Goal: Use online tool/utility: Utilize a website feature to perform a specific function

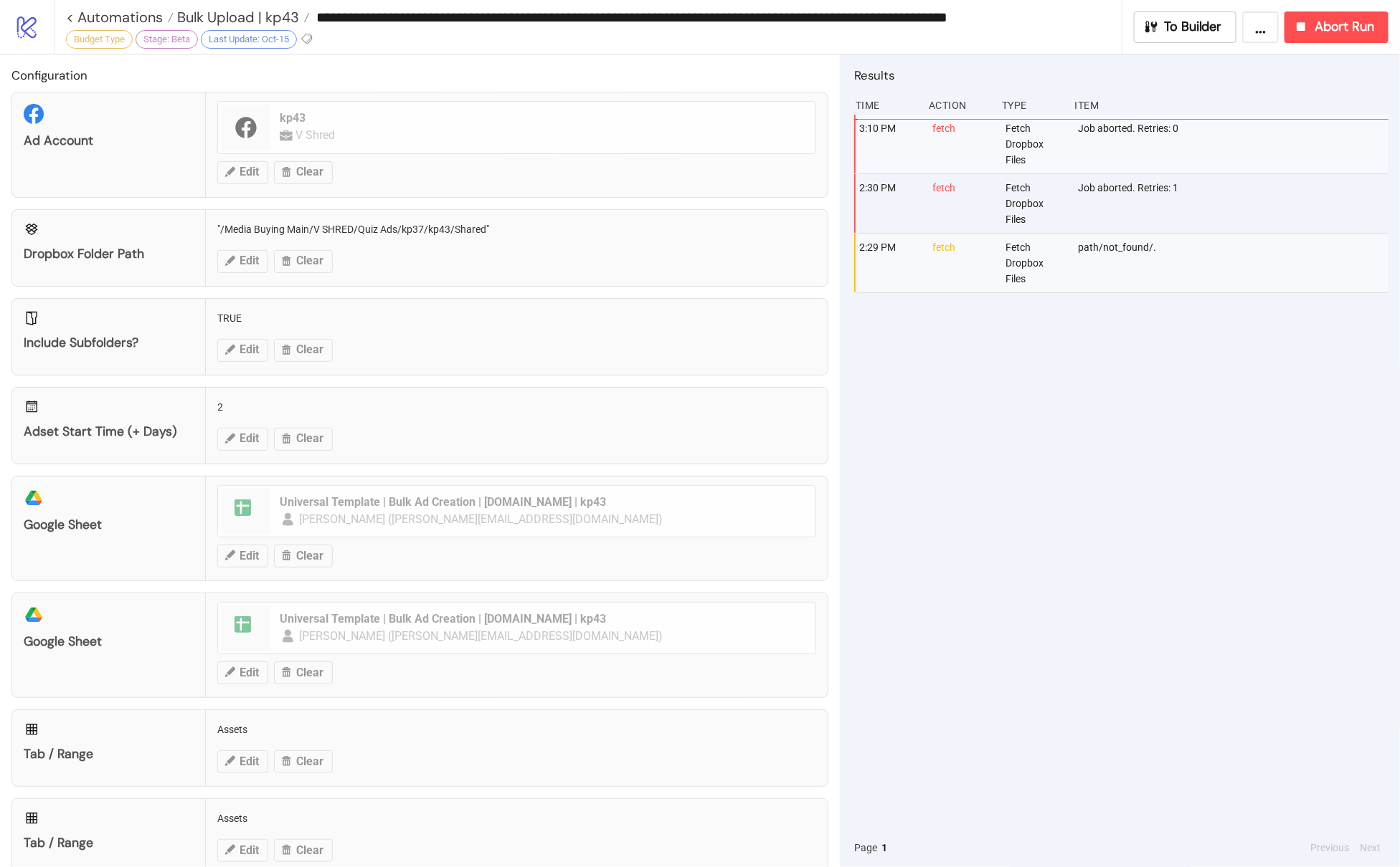
click at [342, 16] on input "**********" at bounding box center [715, 17] width 812 height 21
click at [263, 14] on span "Bulk Upload | kp43" at bounding box center [236, 17] width 125 height 19
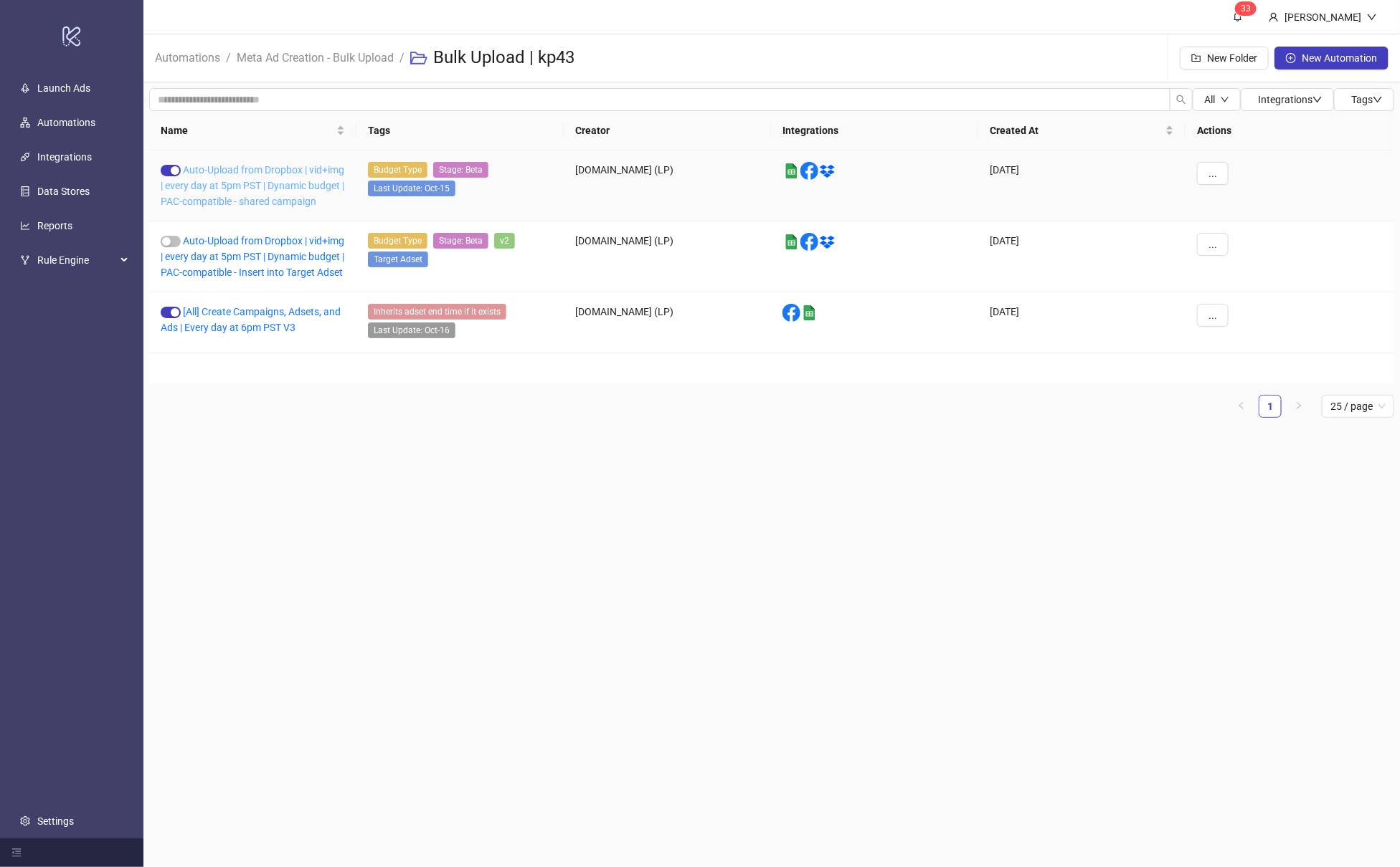
click at [249, 185] on link "Auto-Upload from Dropbox | vid+img | every day at 5pm PST | Dynamic budget | PA…" at bounding box center [252, 186] width 184 height 43
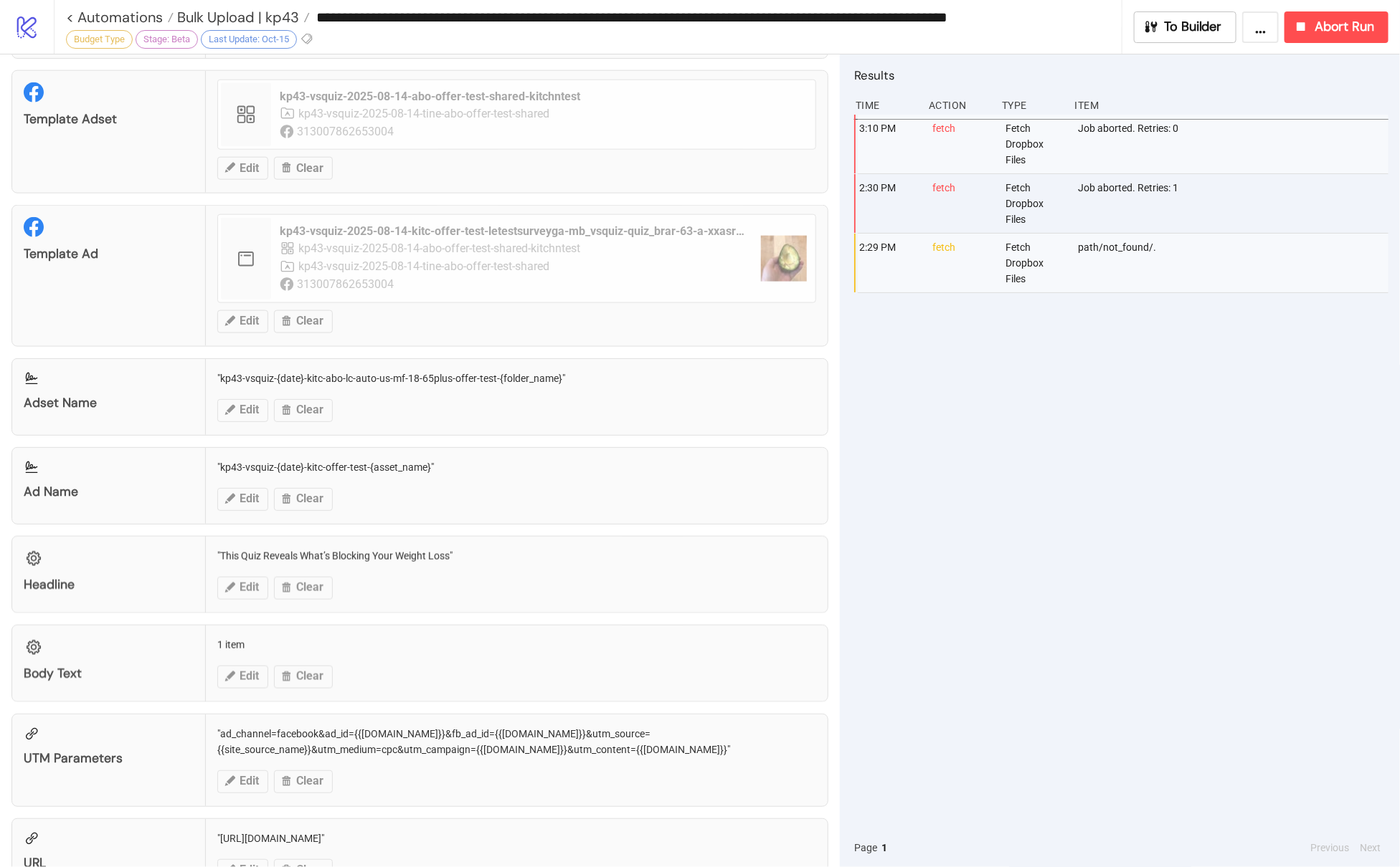
scroll to position [1121, 0]
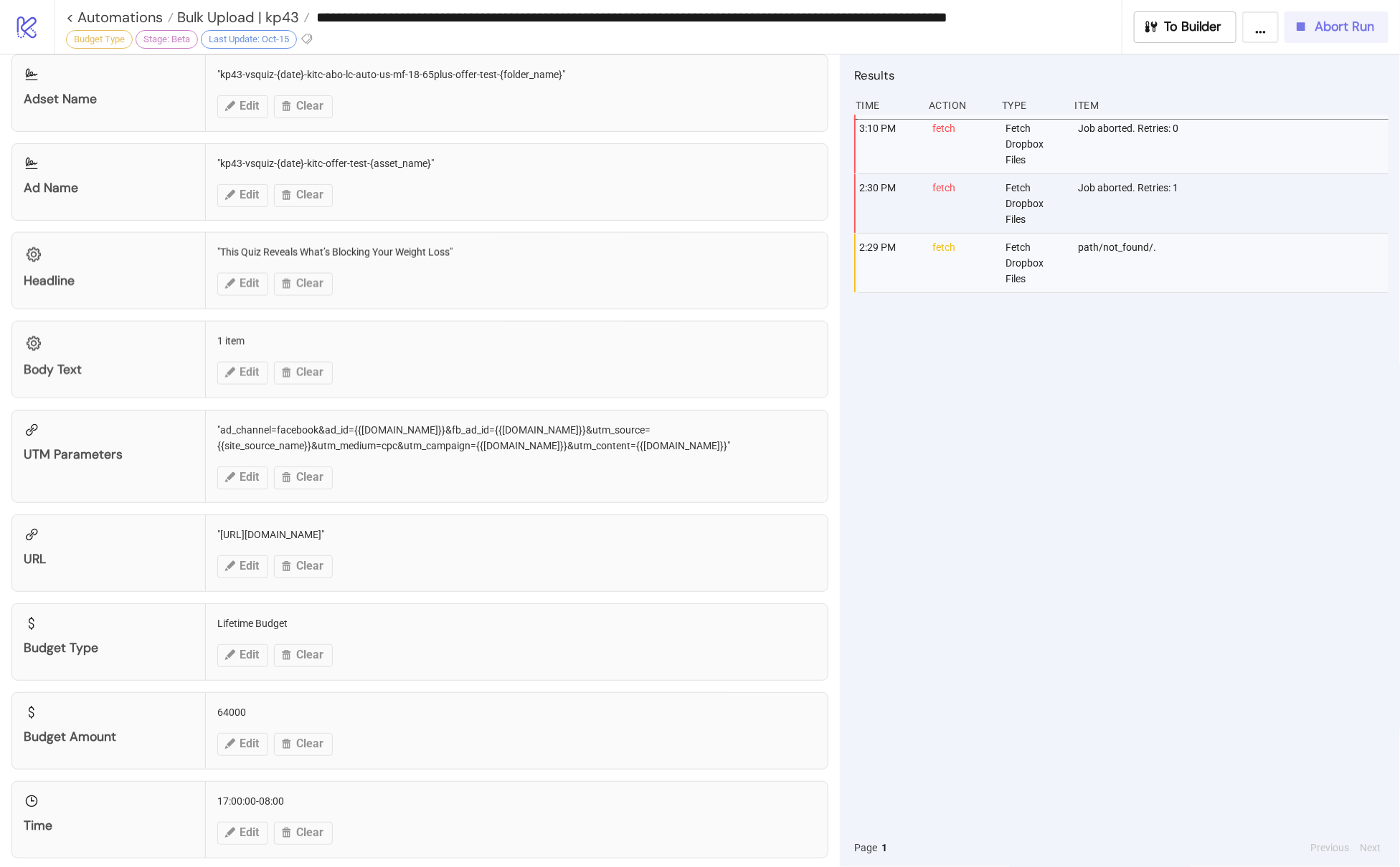
click at [1317, 31] on span "Abort Run" at bounding box center [1344, 27] width 59 height 16
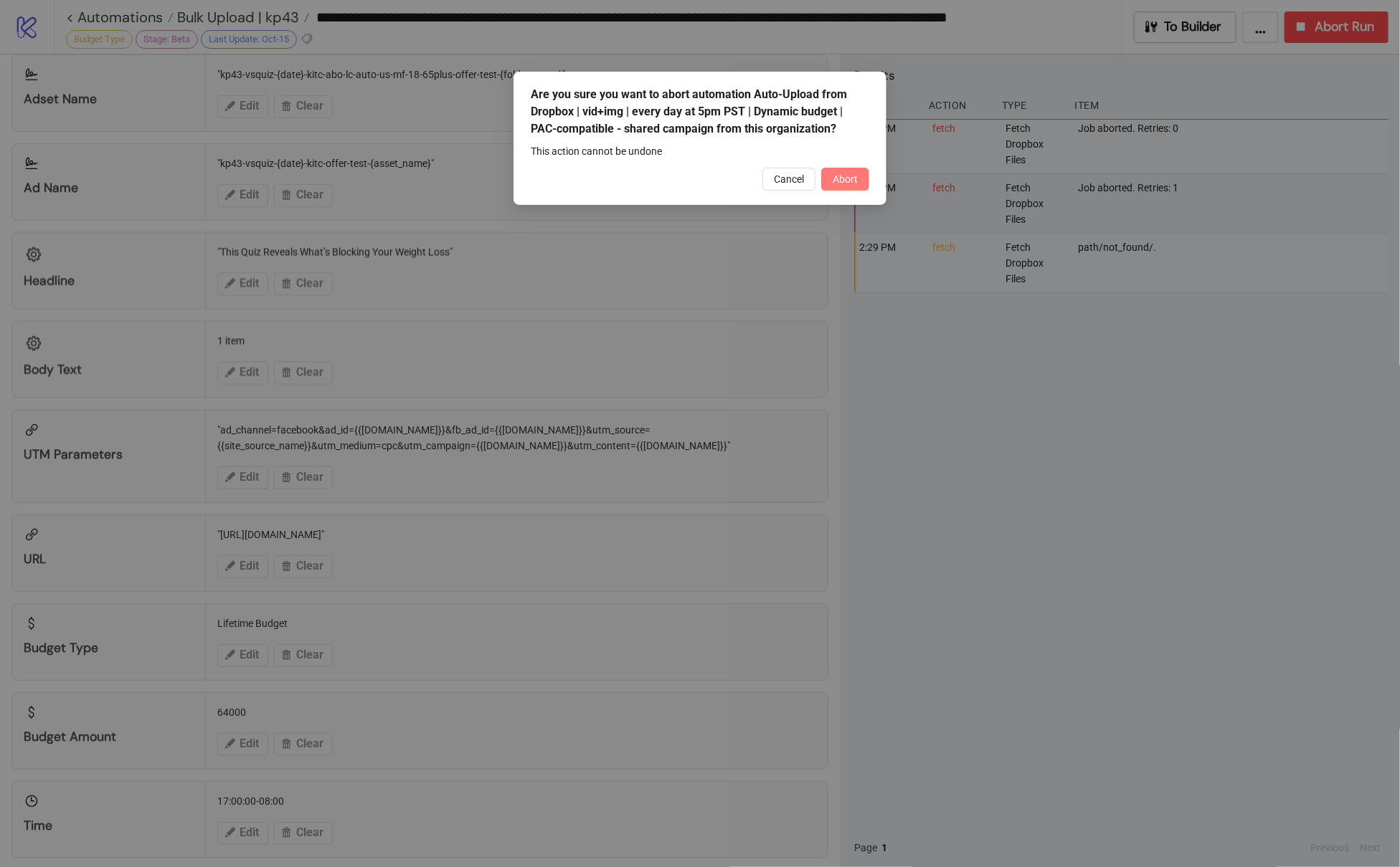
click at [855, 177] on span "Abort" at bounding box center [845, 179] width 25 height 12
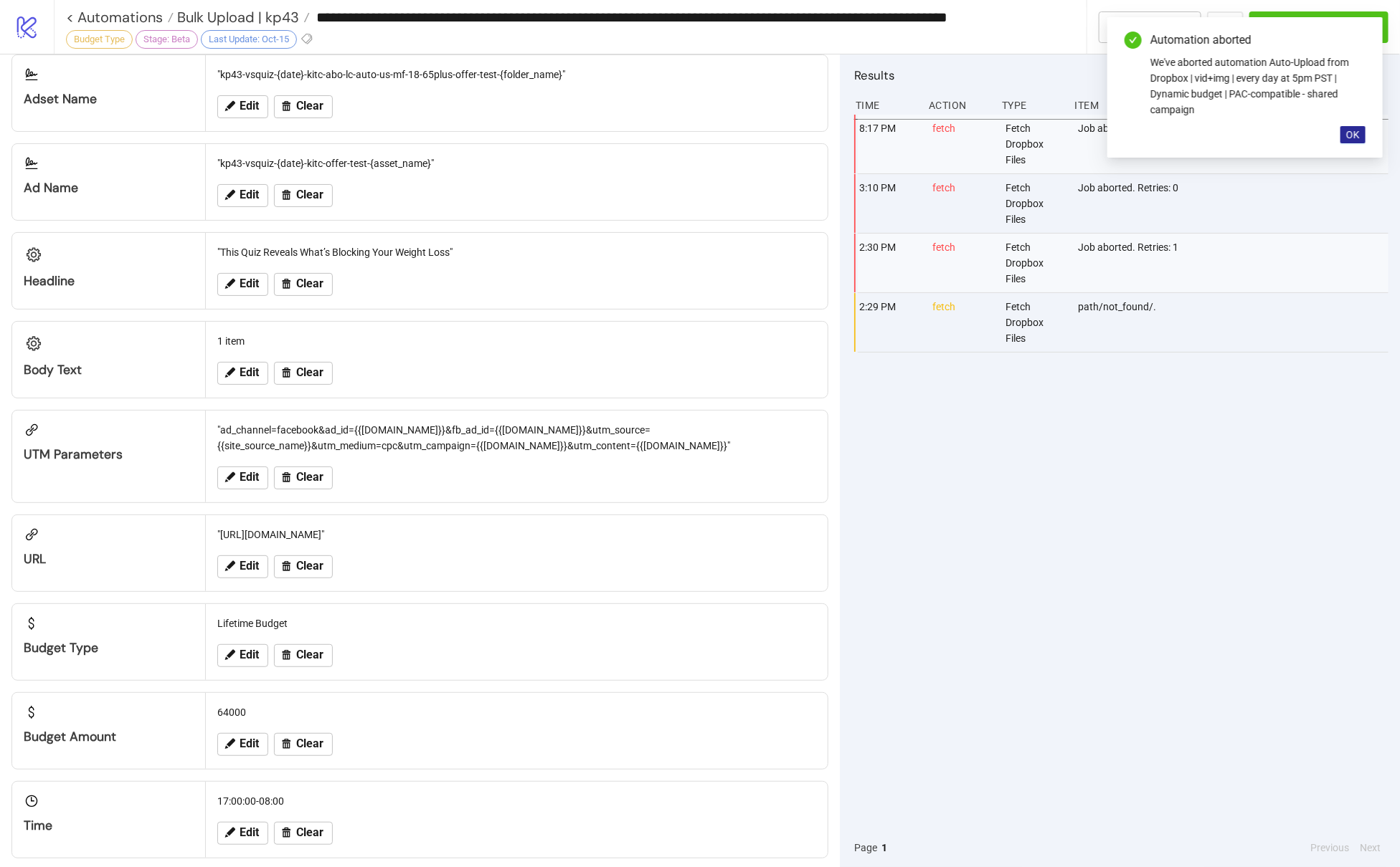
click at [1356, 132] on span "OK" at bounding box center [1353, 135] width 14 height 12
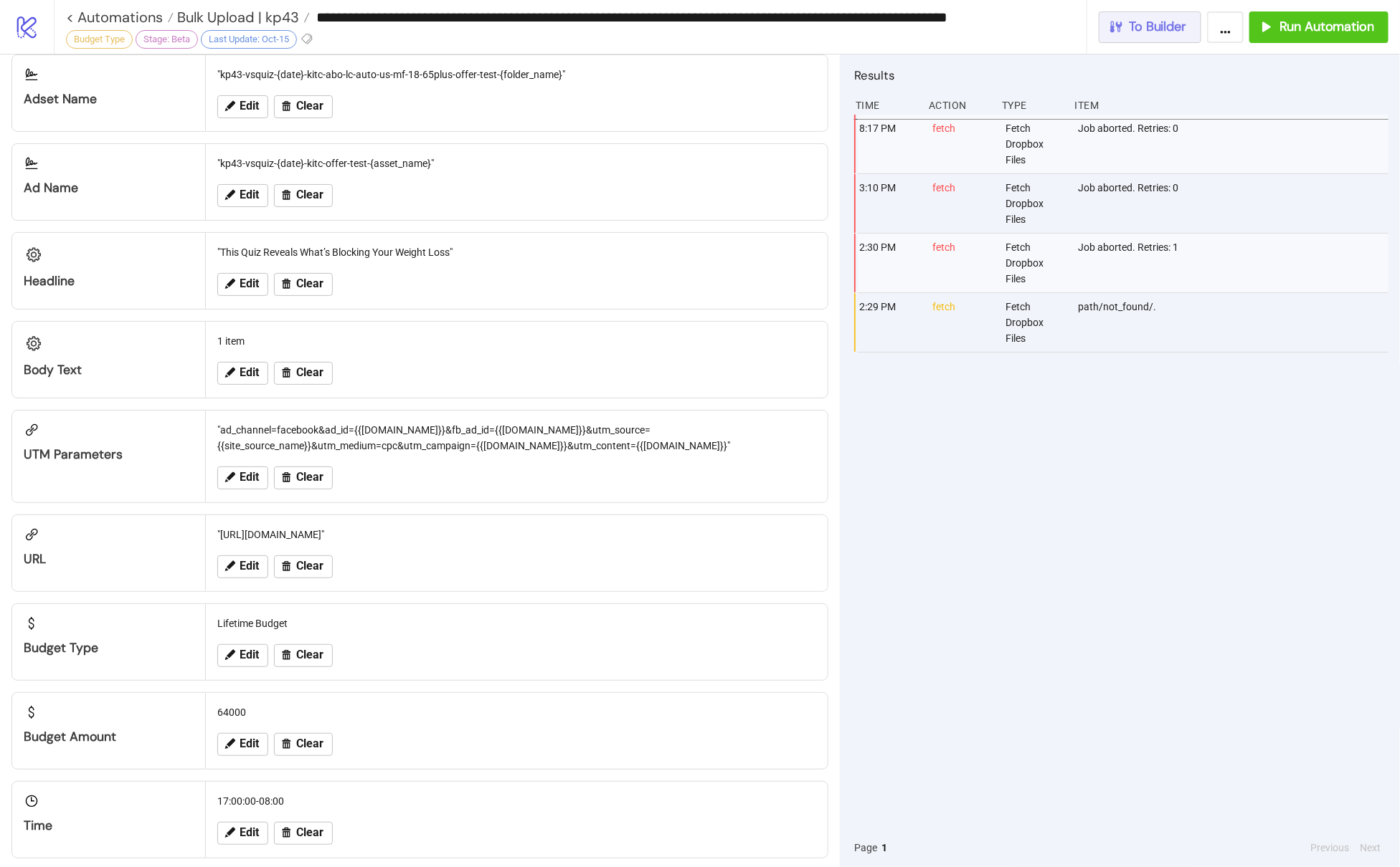
click at [1160, 23] on span "To Builder" at bounding box center [1158, 27] width 58 height 16
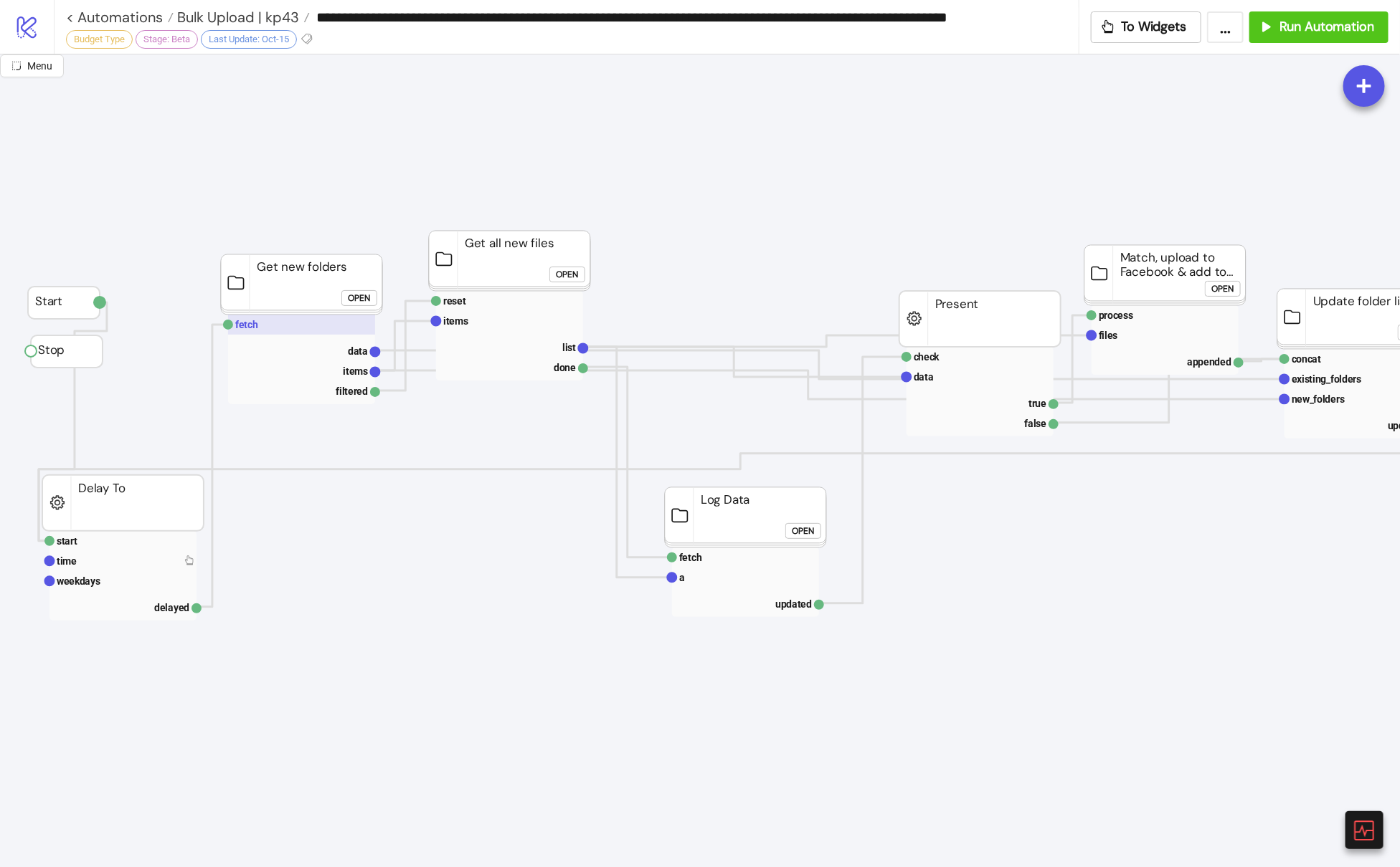
click at [267, 331] on rect at bounding box center [301, 325] width 147 height 20
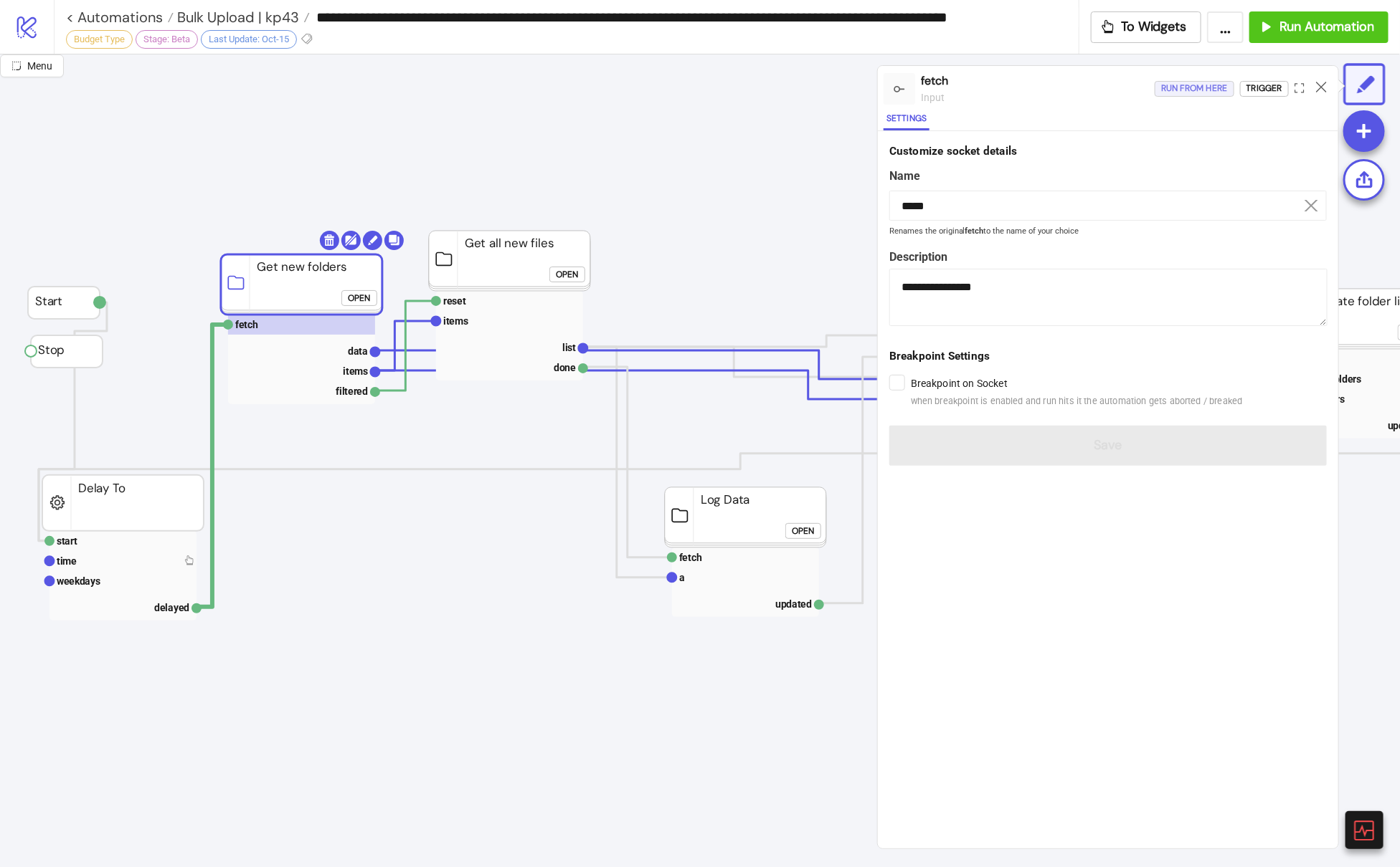
click at [1202, 86] on div "Run from here" at bounding box center [1194, 89] width 67 height 16
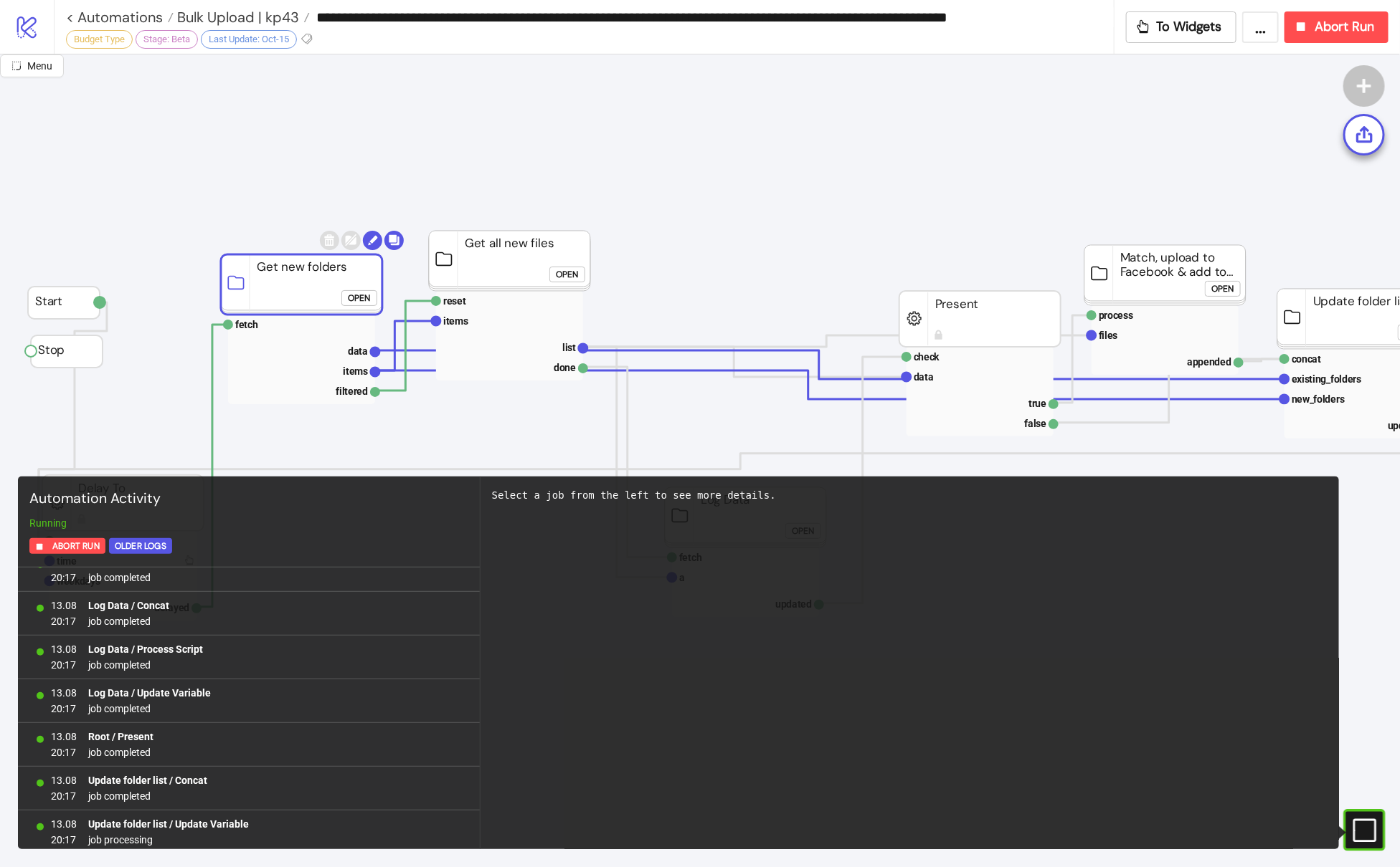
scroll to position [500, 0]
click at [281, 19] on span "Bulk Upload | kp43" at bounding box center [236, 17] width 125 height 19
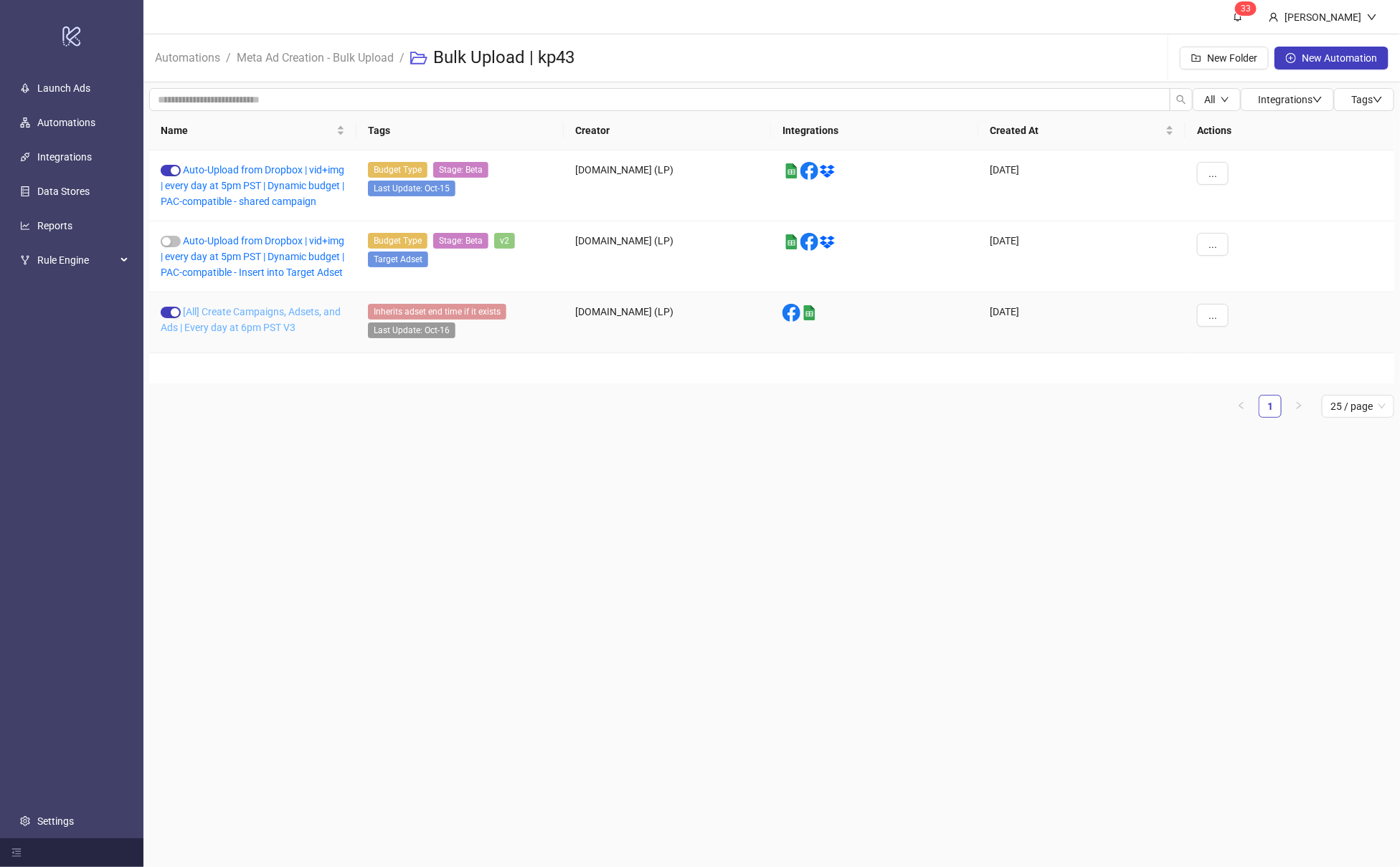
click at [259, 333] on link "[All] Create Campaigns, Adsets, and Ads | Every day at 6pm PST V3" at bounding box center [250, 319] width 180 height 27
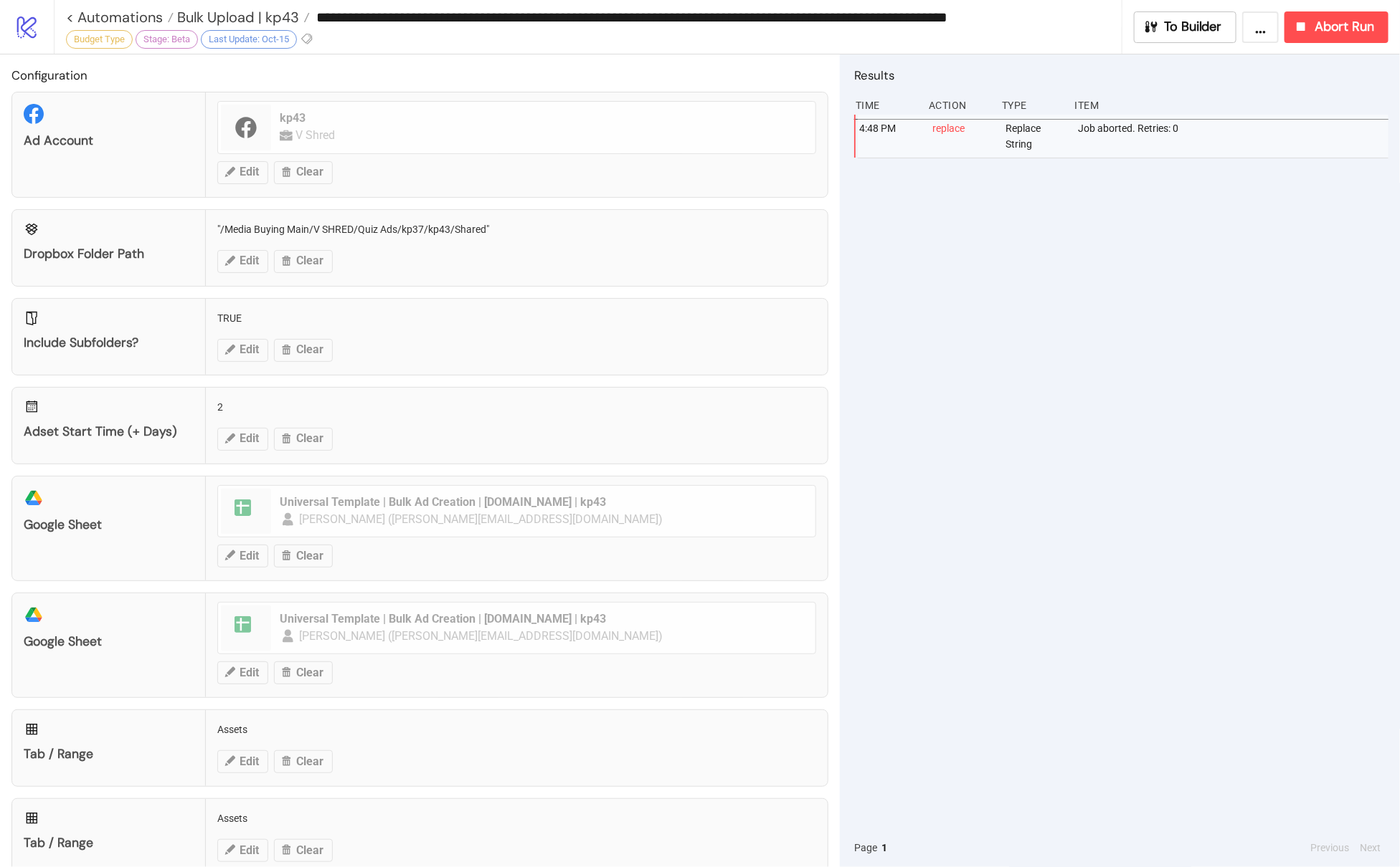
type input "**********"
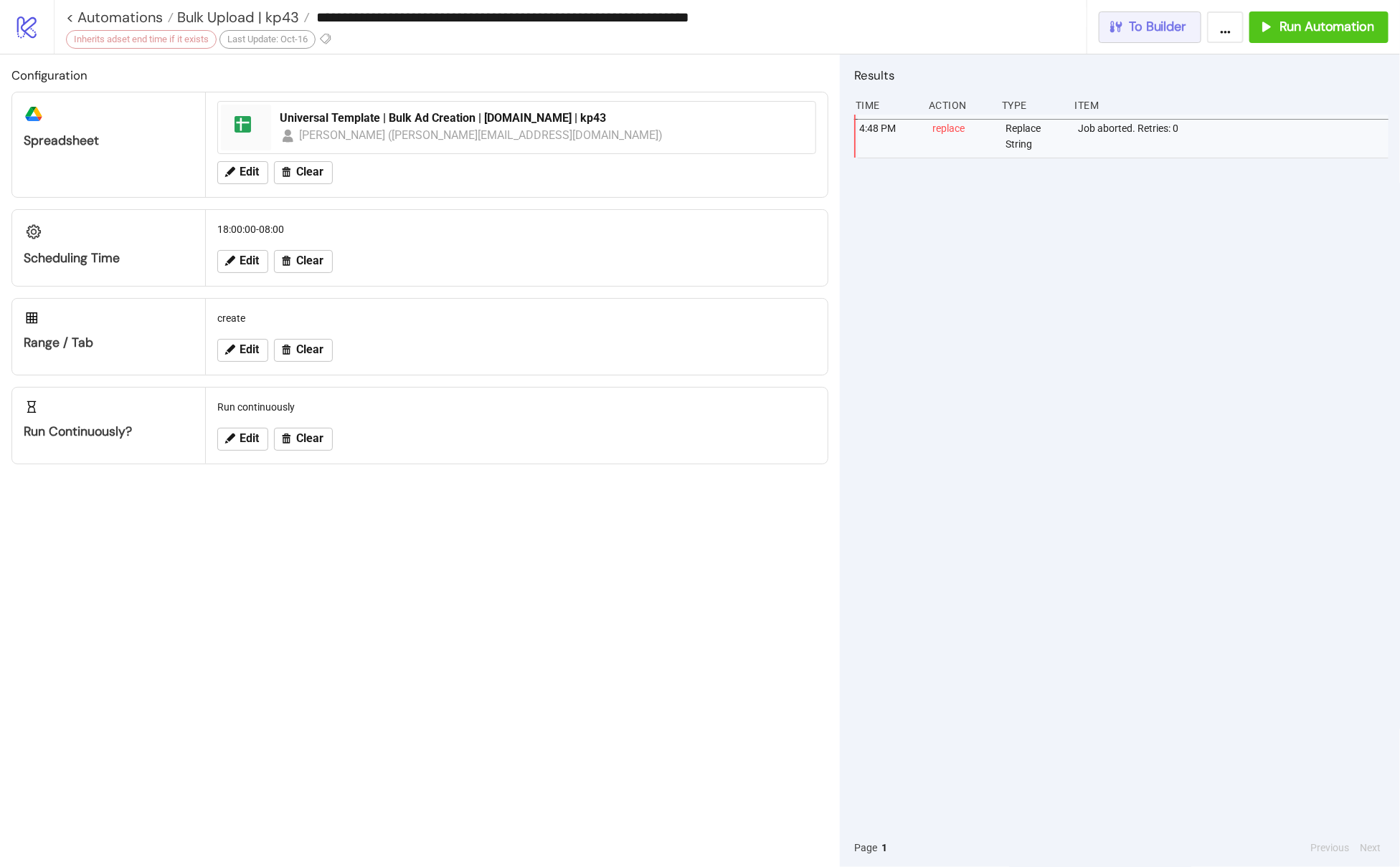
click at [1160, 15] on button "To Builder" at bounding box center [1150, 27] width 103 height 31
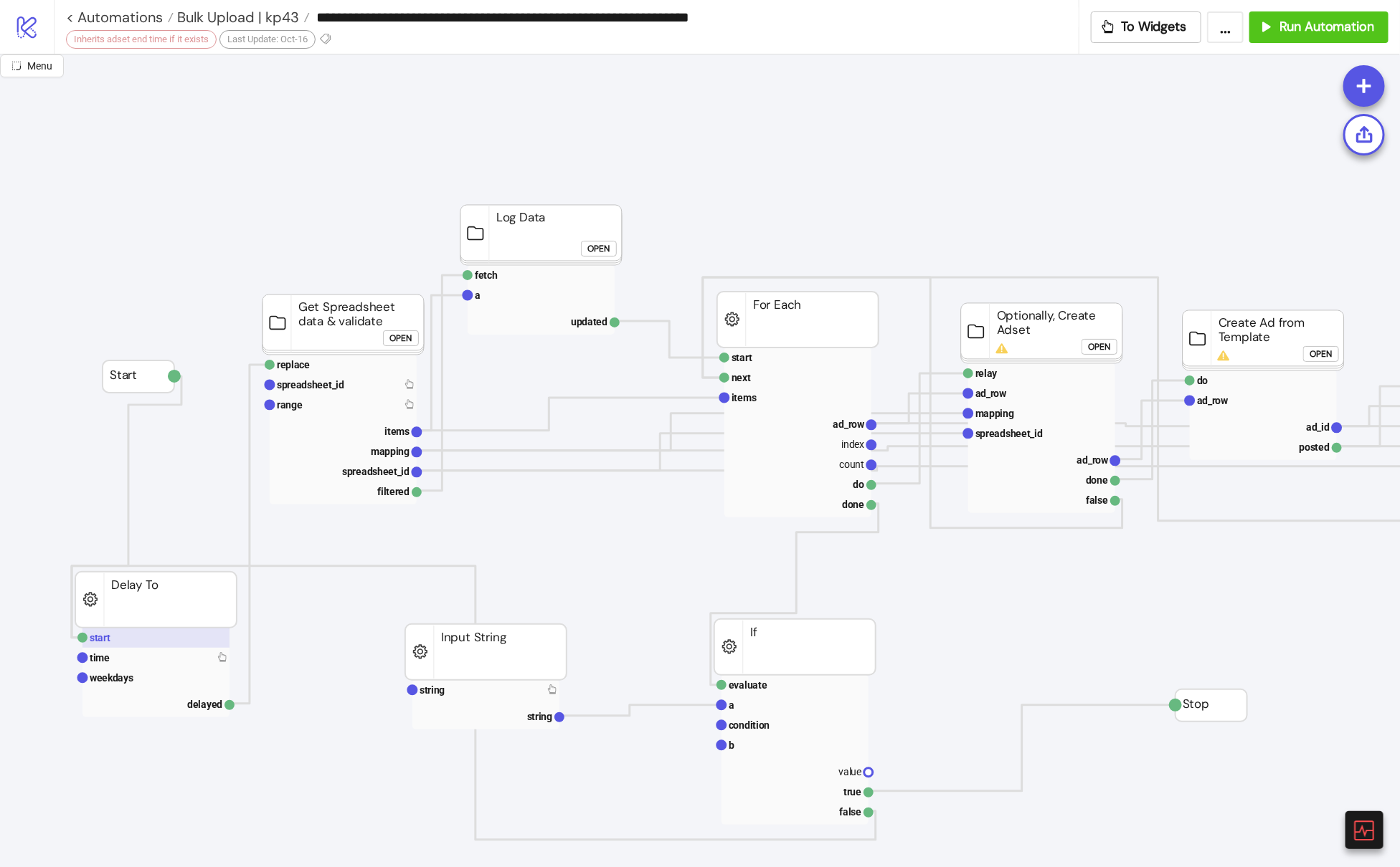
click at [112, 637] on rect at bounding box center [156, 638] width 147 height 20
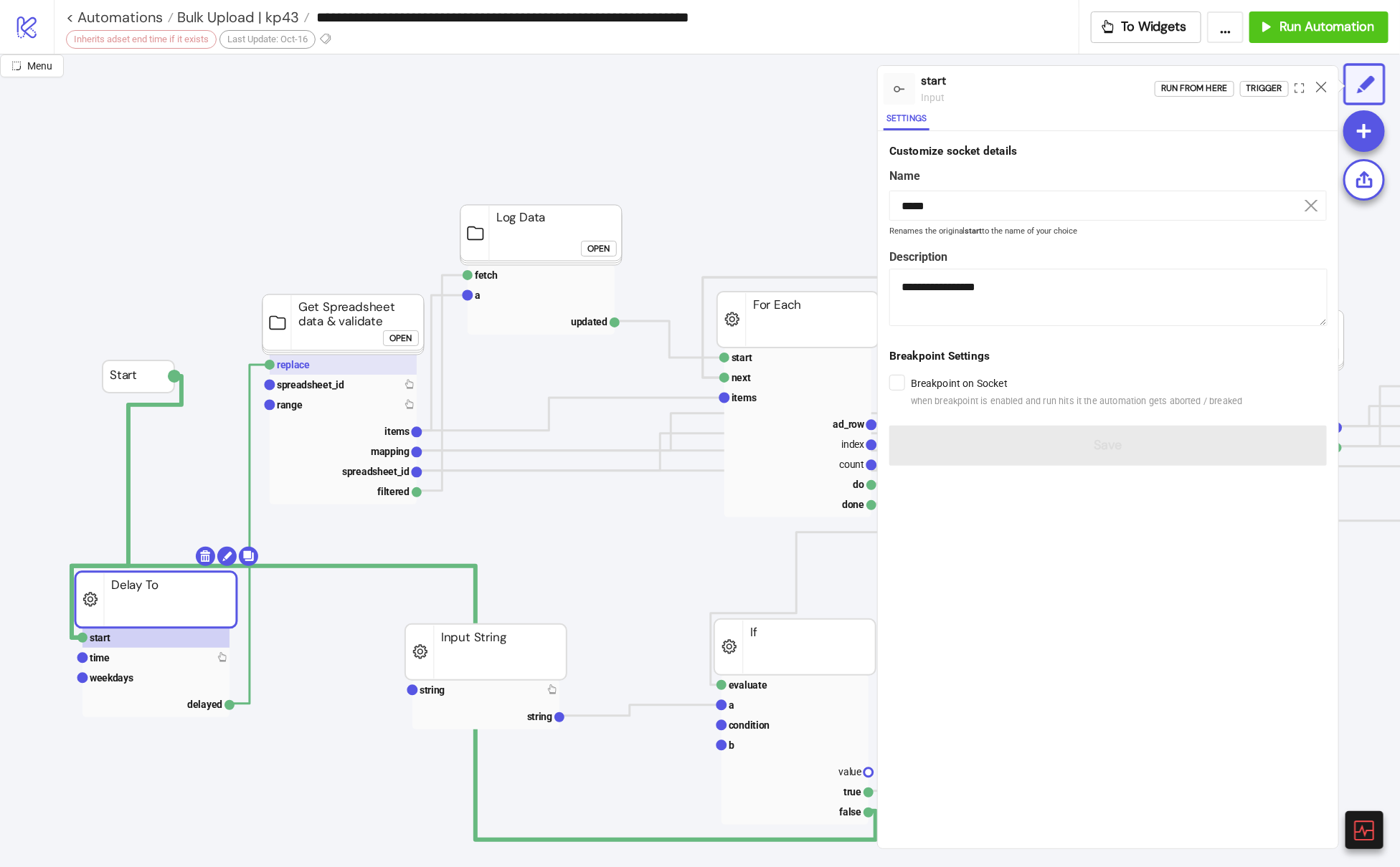
click at [298, 366] on text "replace" at bounding box center [293, 365] width 33 height 12
type input "*******"
type textarea "**********"
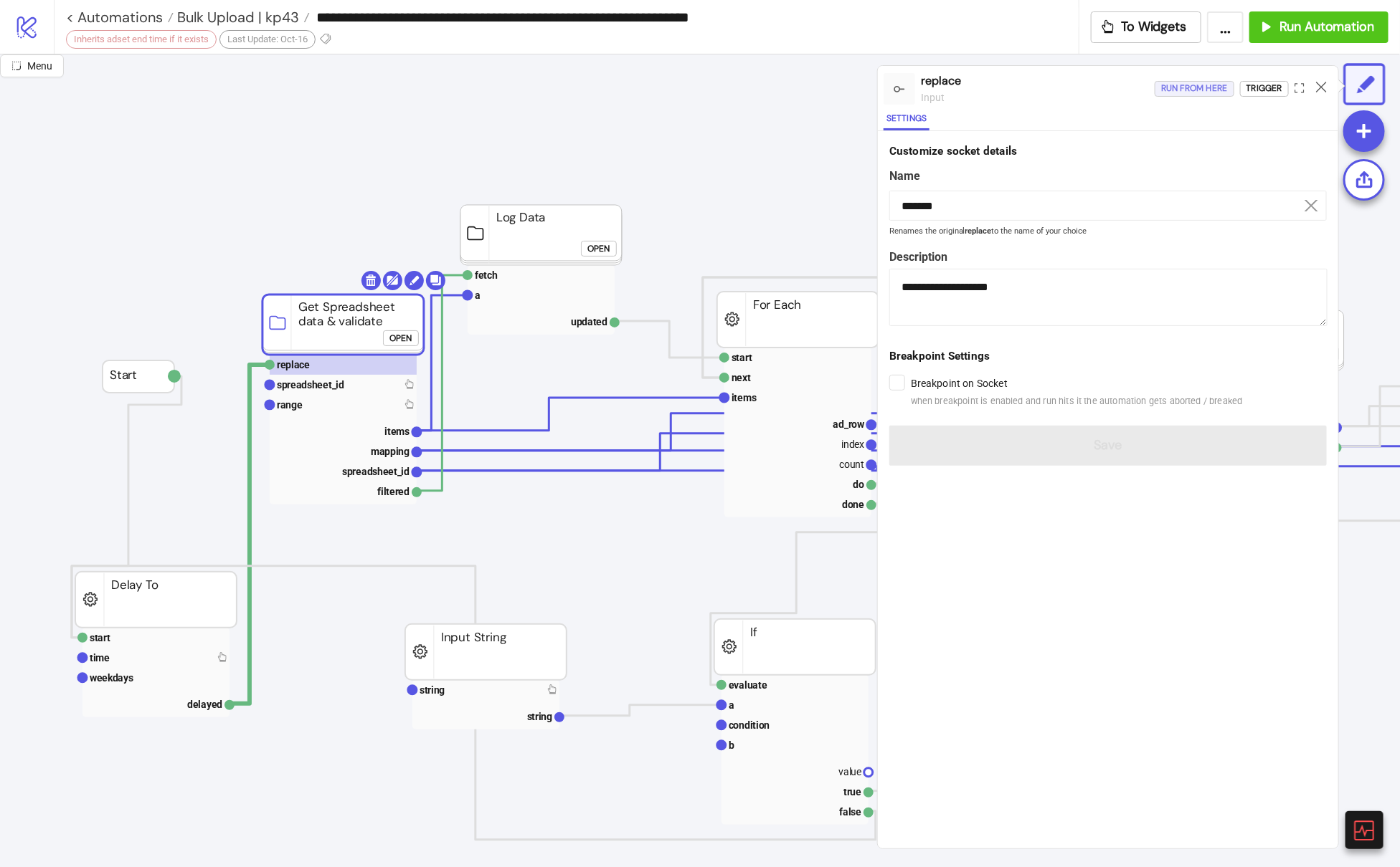
click at [1211, 91] on div "Run from here" at bounding box center [1194, 89] width 67 height 16
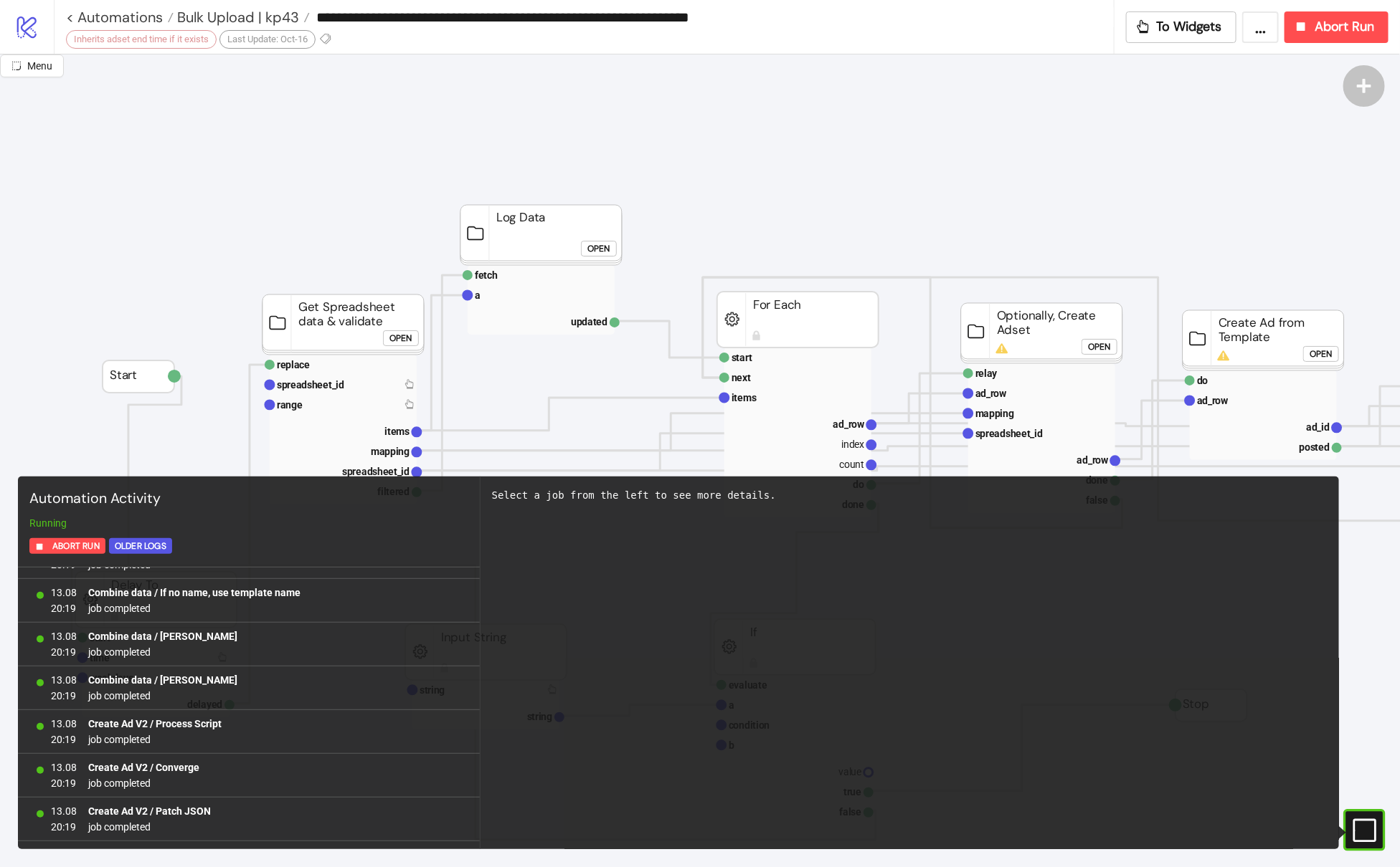
scroll to position [5584, 0]
